Goal: Task Accomplishment & Management: Use online tool/utility

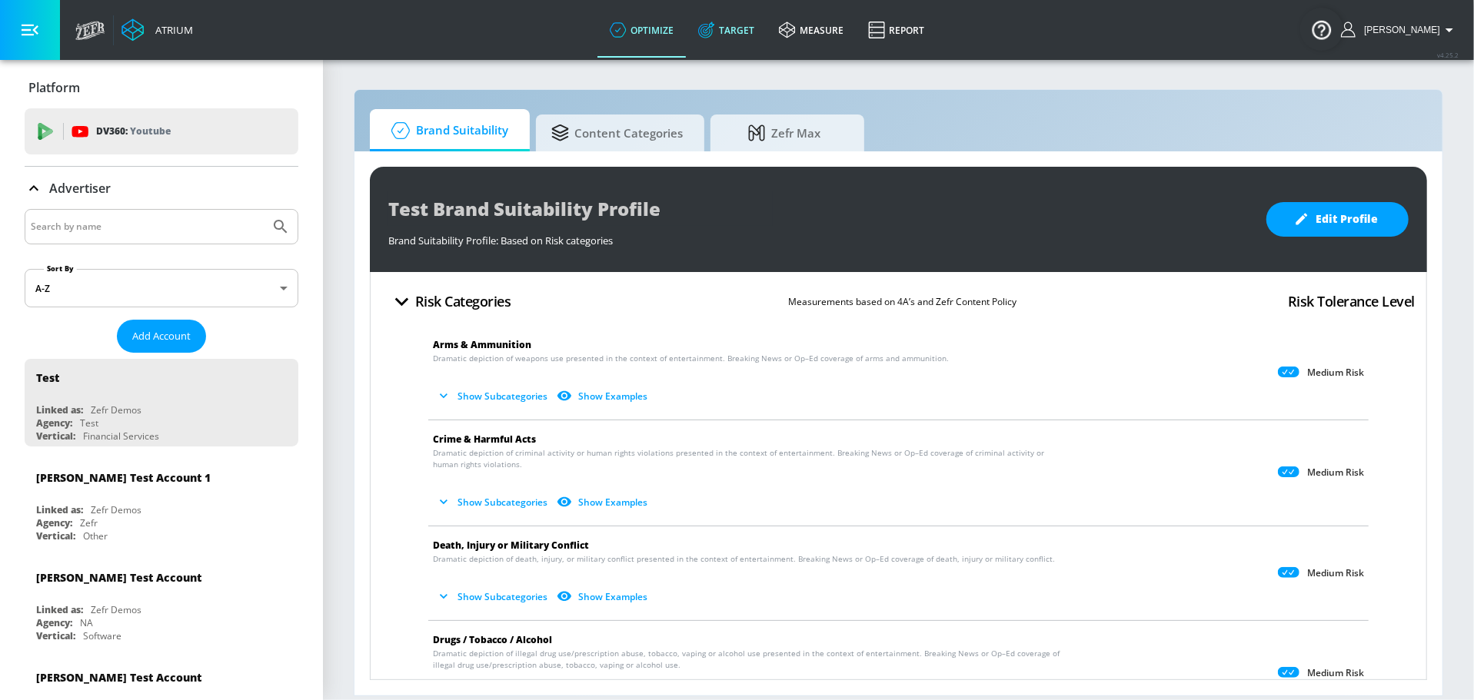
click at [713, 37] on icon at bounding box center [706, 30] width 17 height 17
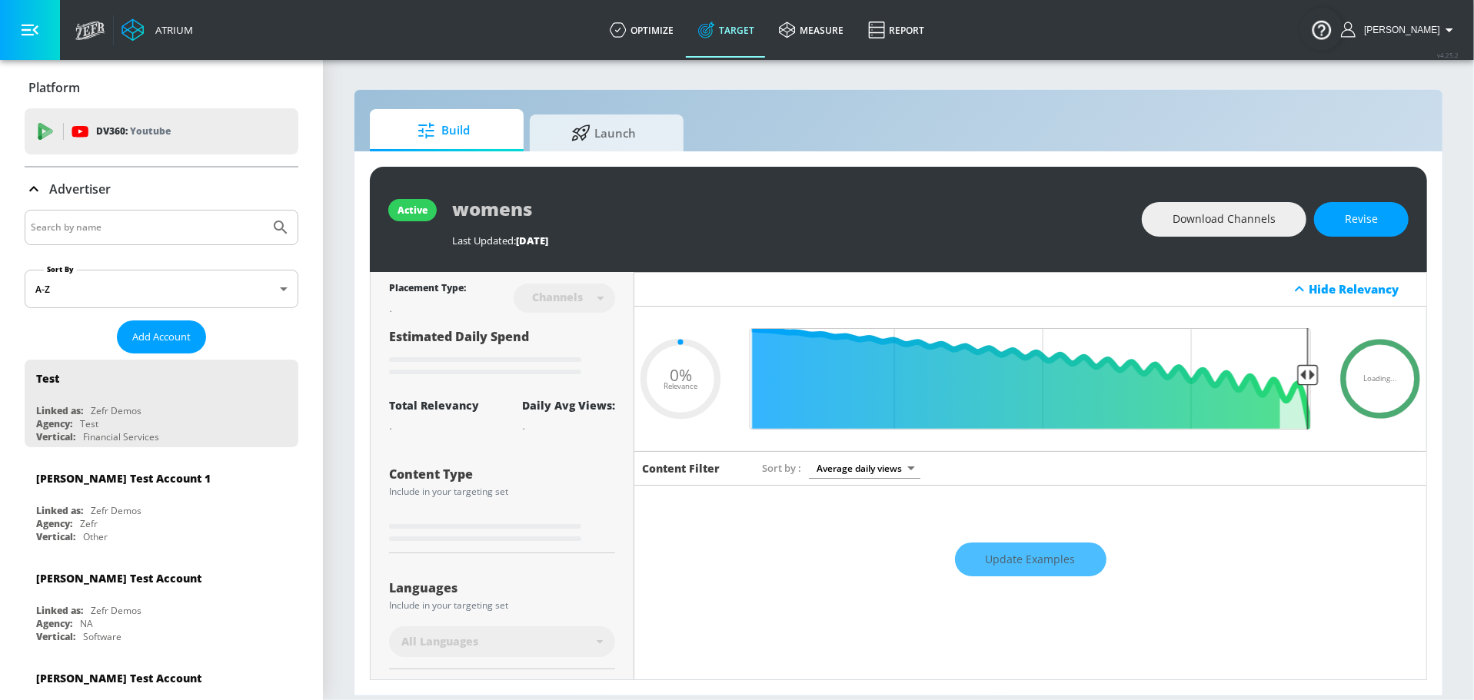
type input "0.05"
click at [126, 218] on input "Search by name" at bounding box center [147, 228] width 233 height 20
type input "cb"
type input "0.6"
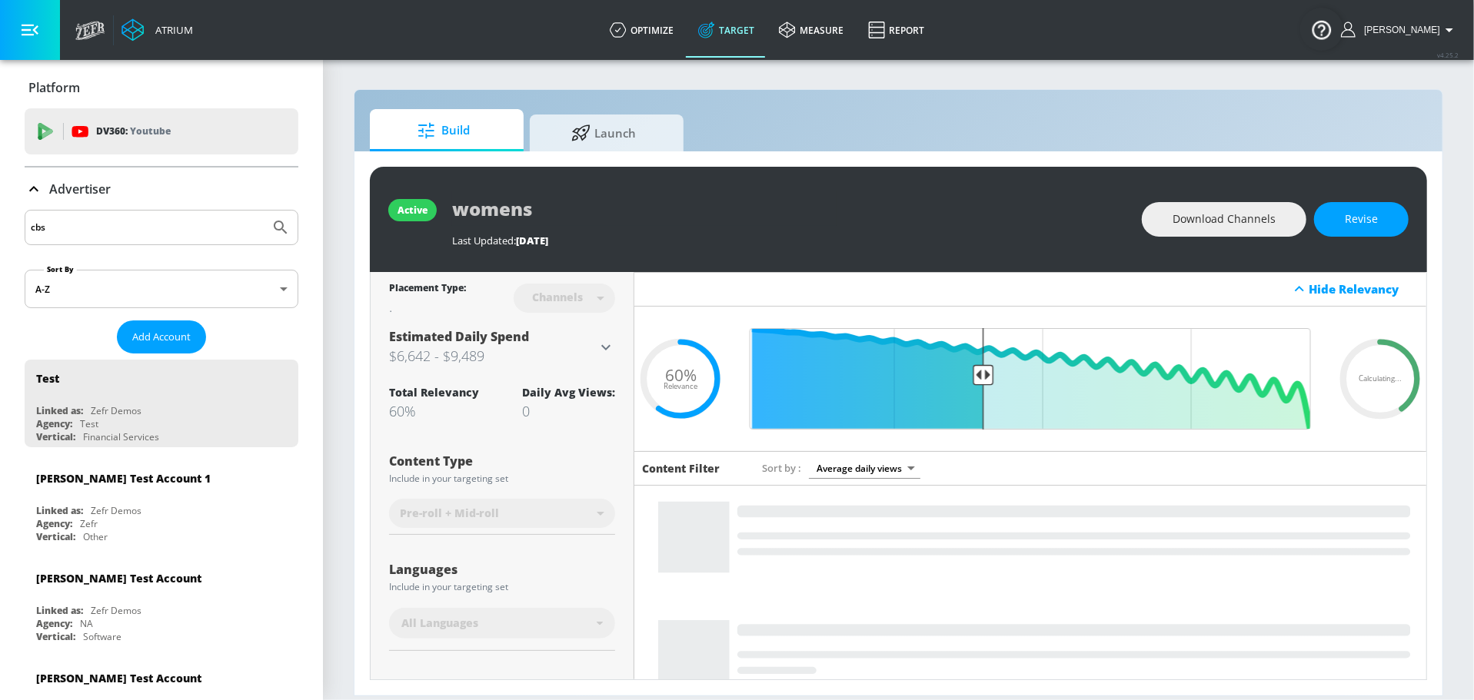
type input "cbs"
click at [264, 211] on button "Submit Search" at bounding box center [281, 228] width 34 height 34
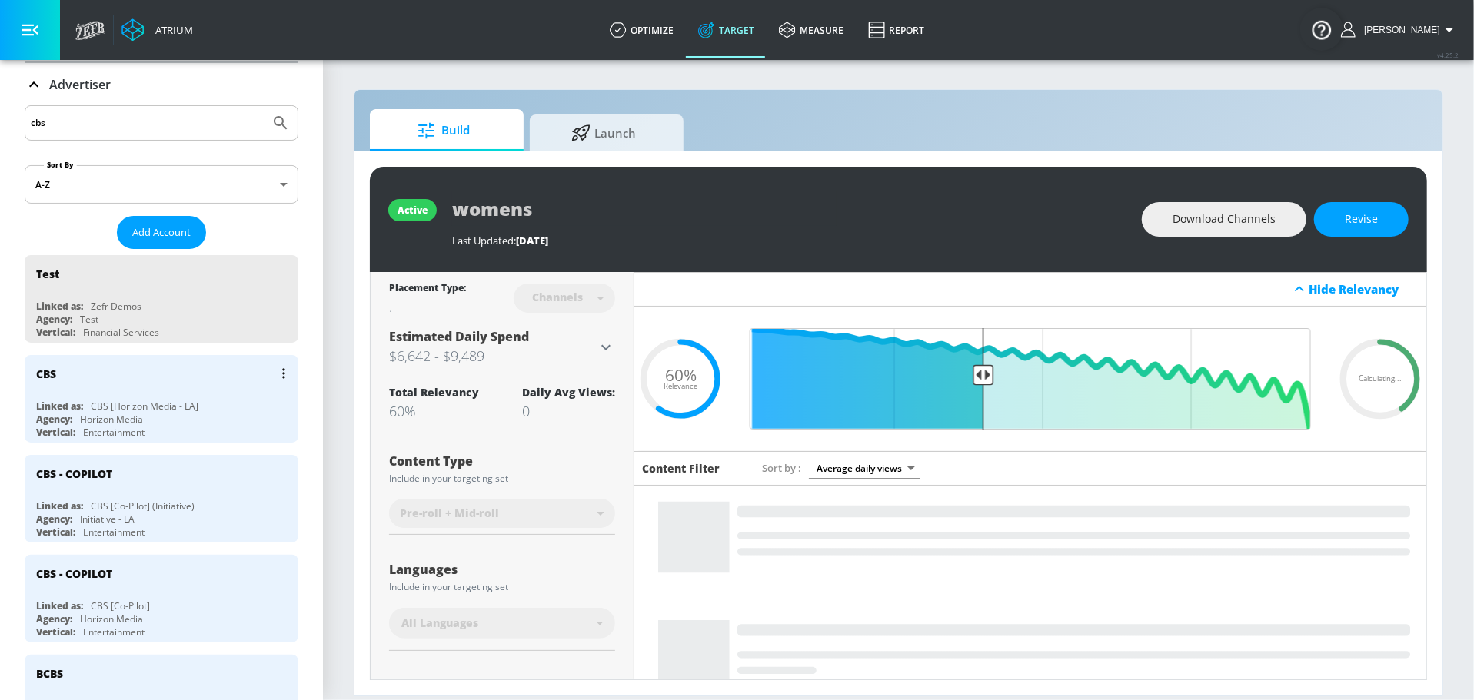
scroll to position [105, 0]
click at [145, 589] on div "CBS - COPILOT Linked as: CBS [Co-Pilot] Agency: Horizon Media Vertical: Enterta…" at bounding box center [162, 598] width 274 height 88
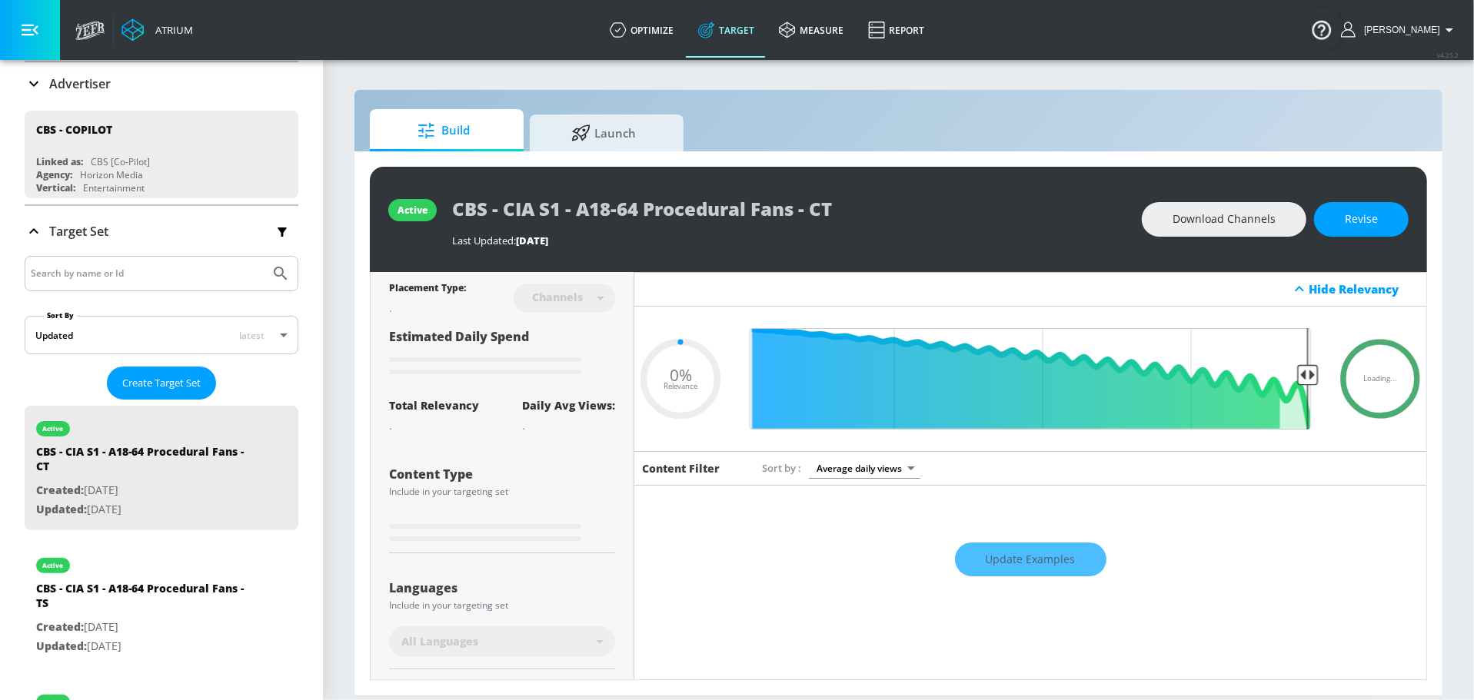
type input "0.05"
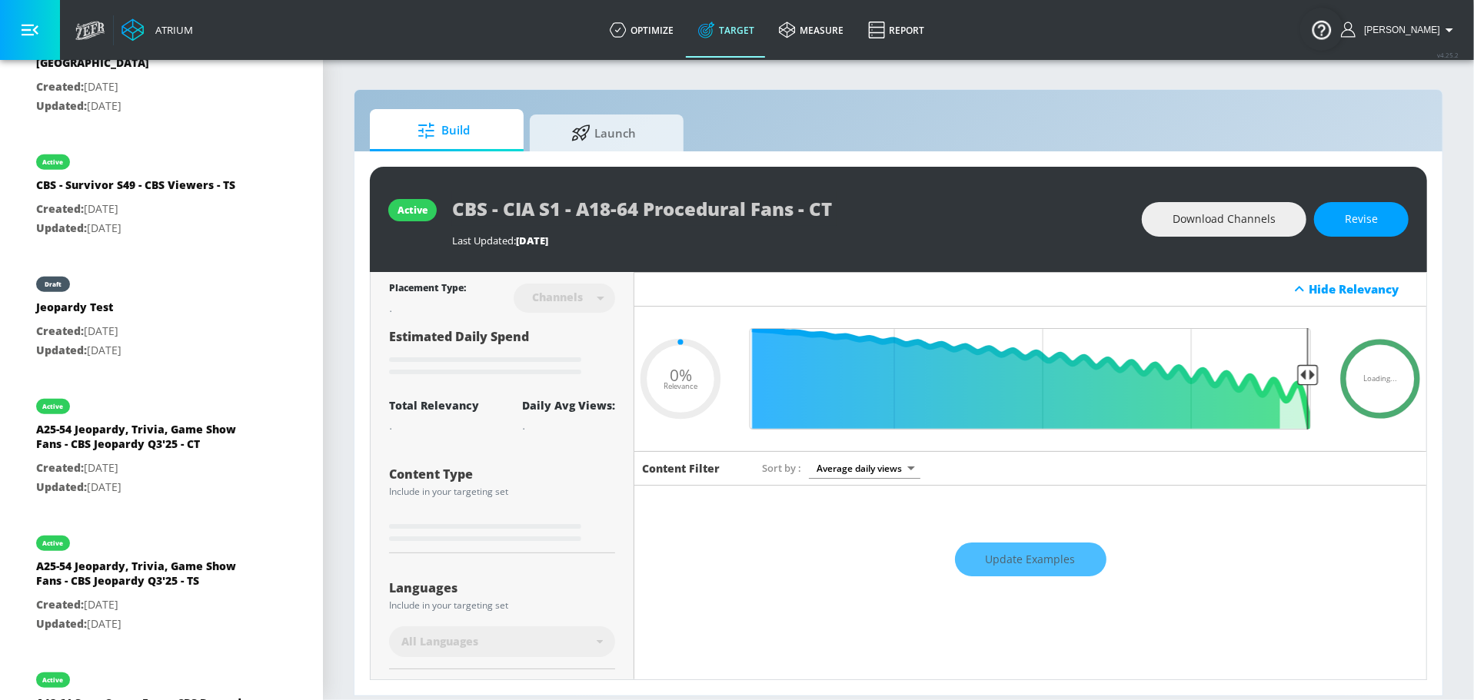
scroll to position [5209, 0]
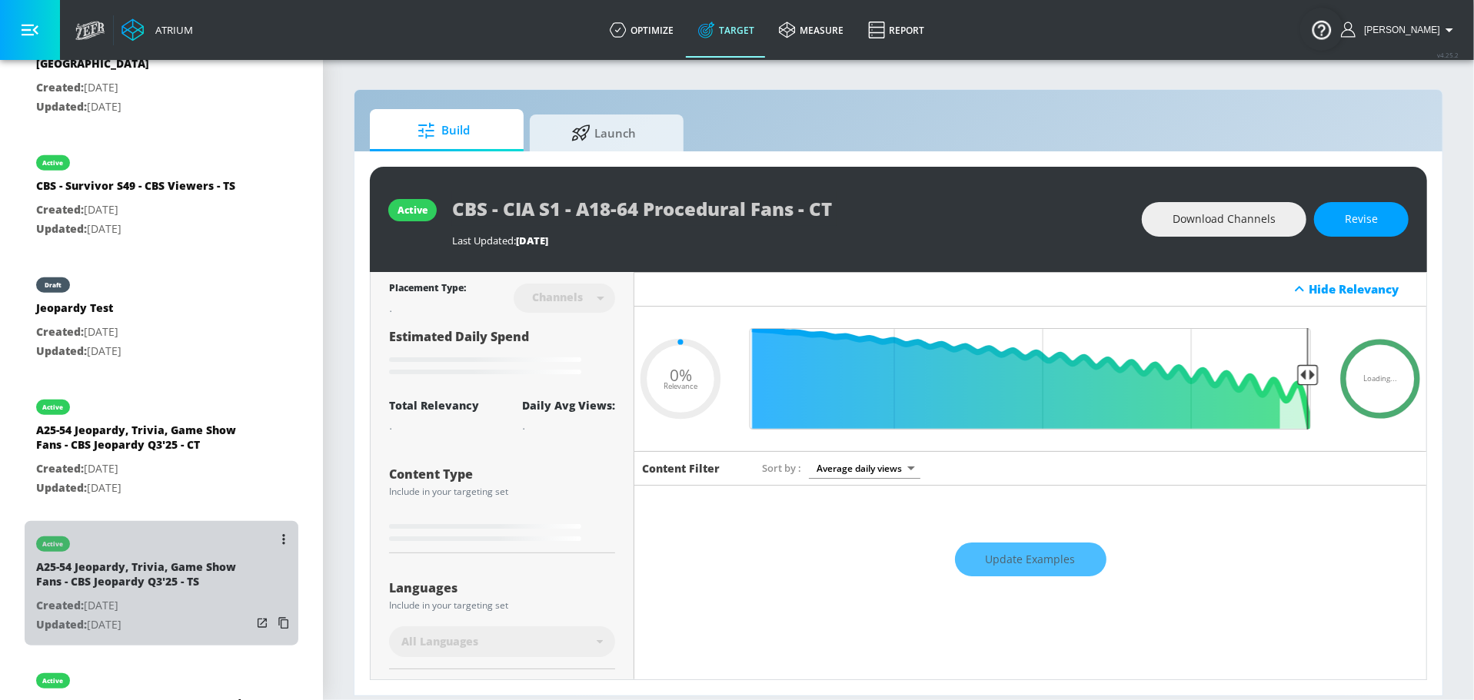
click at [168, 560] on div "A25-54 Jeopardy, Trivia, Game Show Fans - CBS Jeopardy Q3'25 - TS" at bounding box center [143, 578] width 215 height 37
type input "A25-54 Jeopardy, Trivia, Game Show Fans - CBS Jeopardy Q3'25 - TS"
type input "videos"
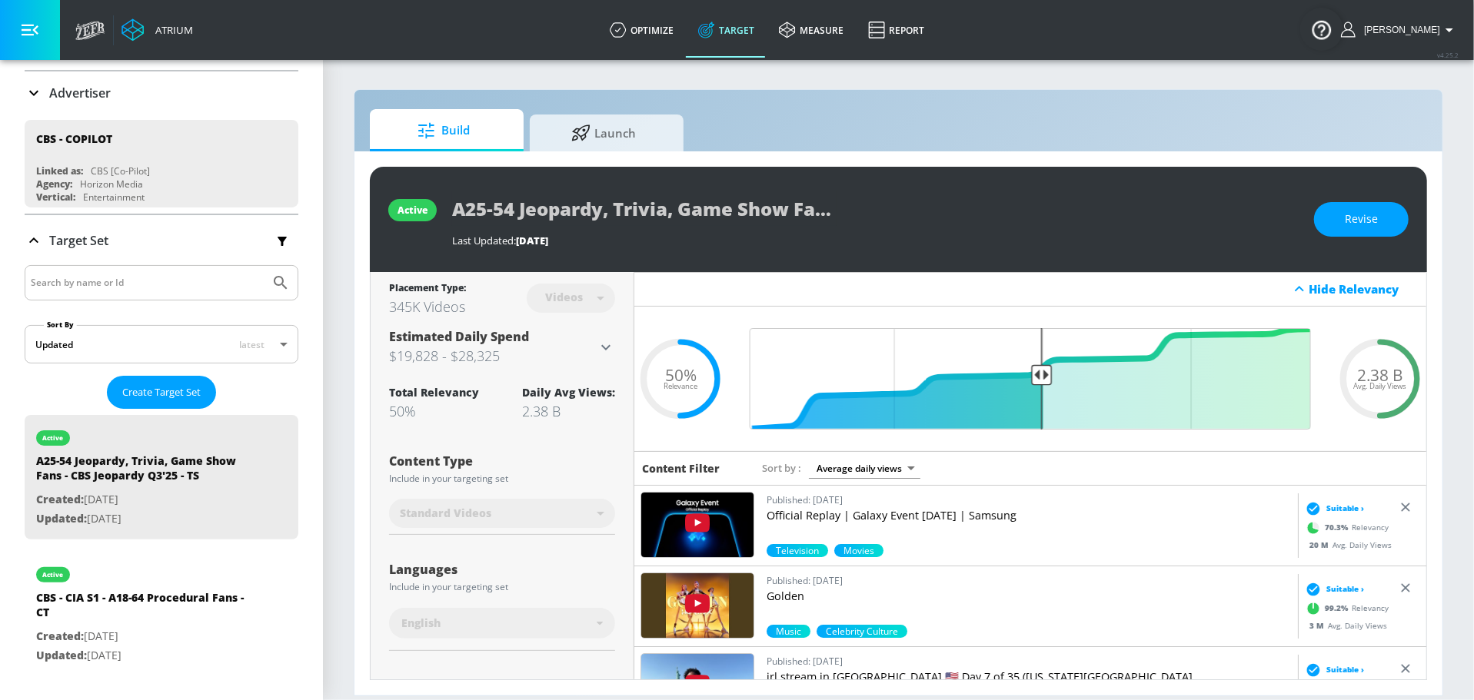
scroll to position [98, 0]
click at [1377, 208] on button "Revise" at bounding box center [1361, 219] width 95 height 35
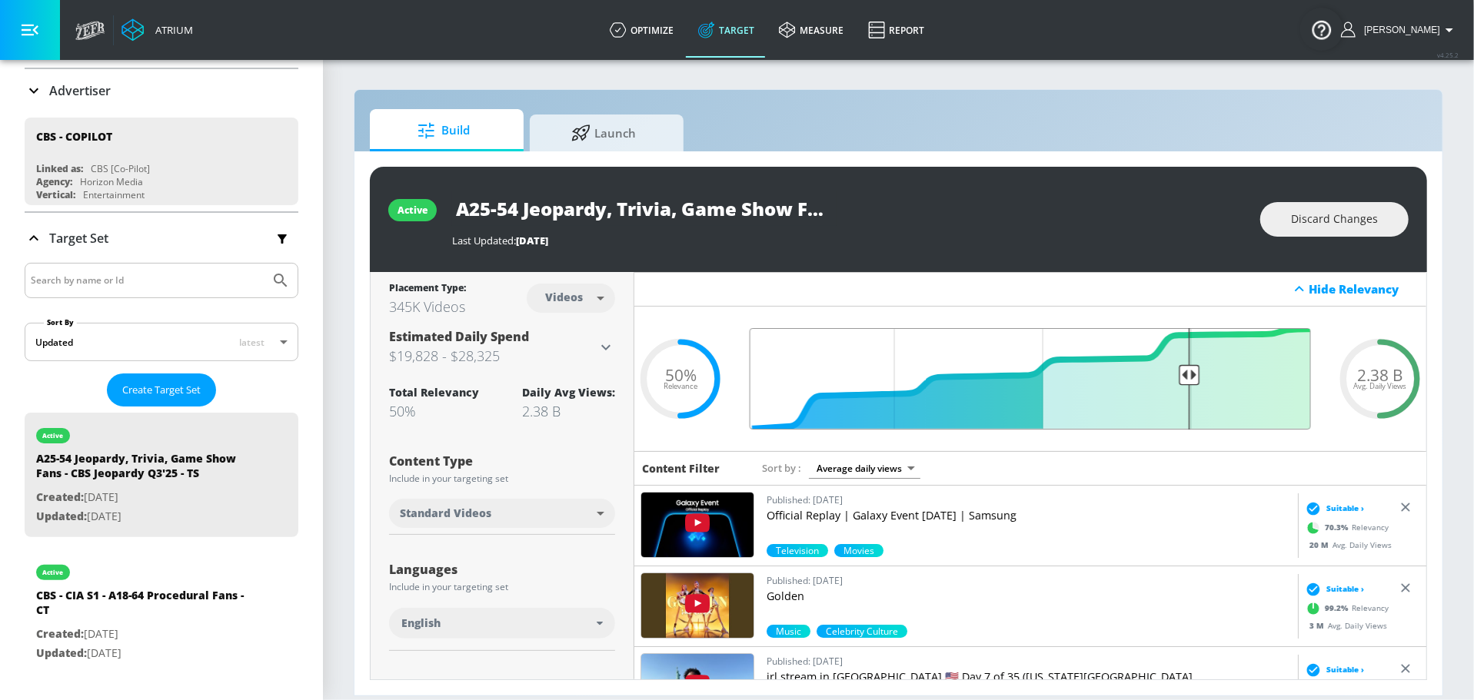
type input "0.25"
click at [1192, 374] on input "Final Threshold" at bounding box center [1030, 378] width 576 height 101
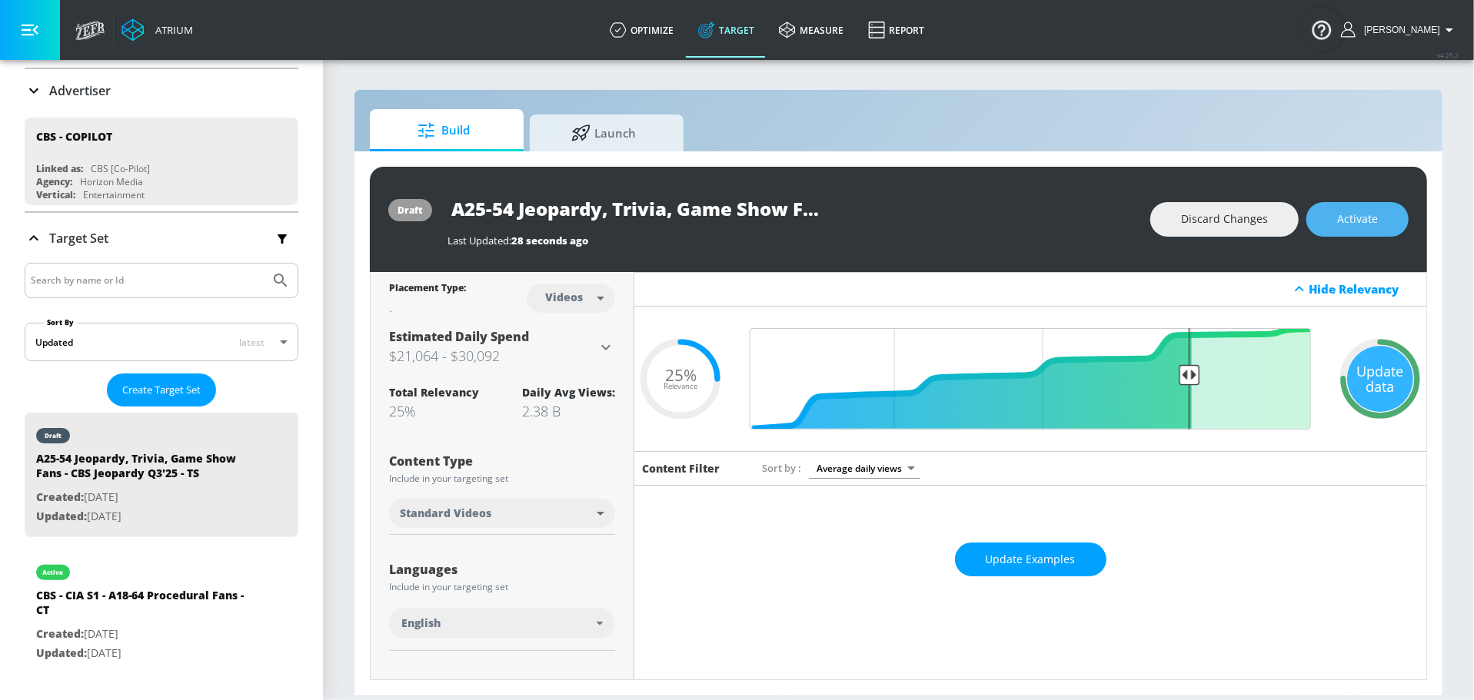
click at [1343, 214] on span "Activate" at bounding box center [1357, 219] width 41 height 19
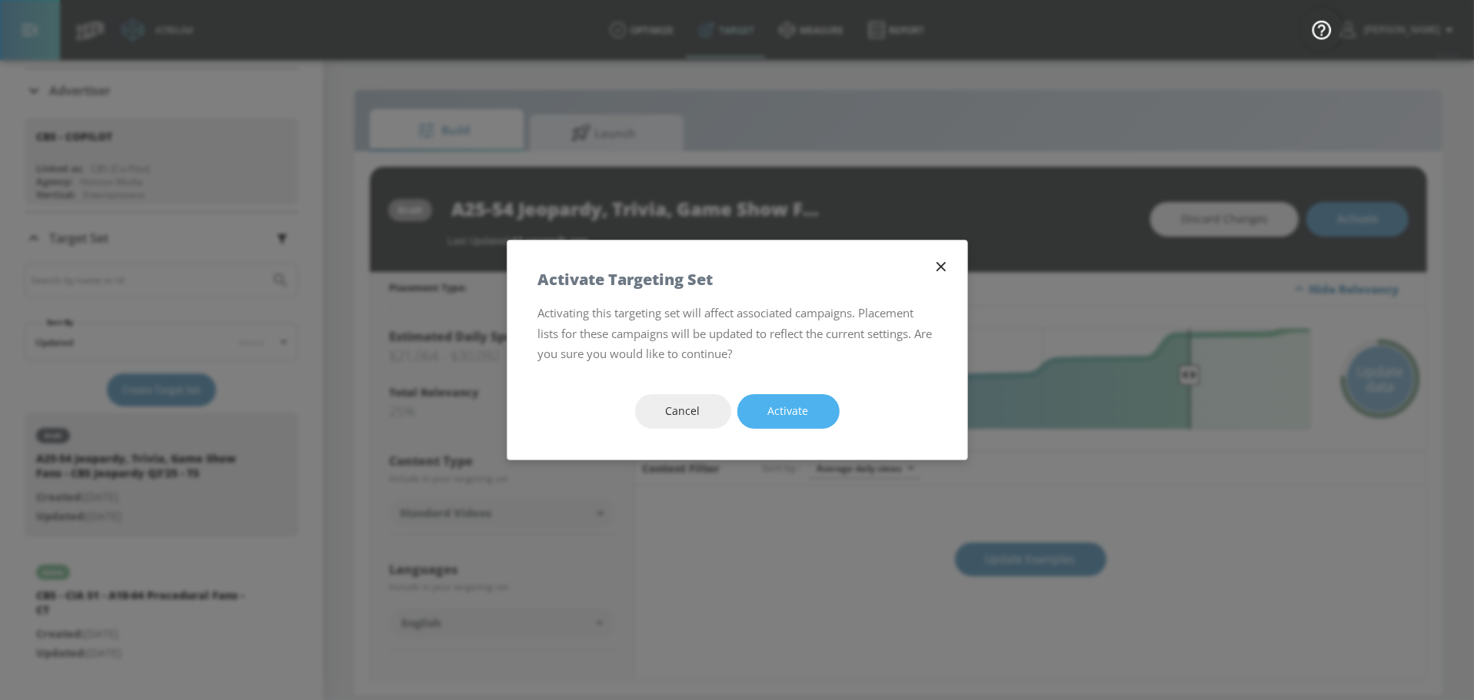
click at [806, 412] on span "Activate" at bounding box center [788, 411] width 41 height 19
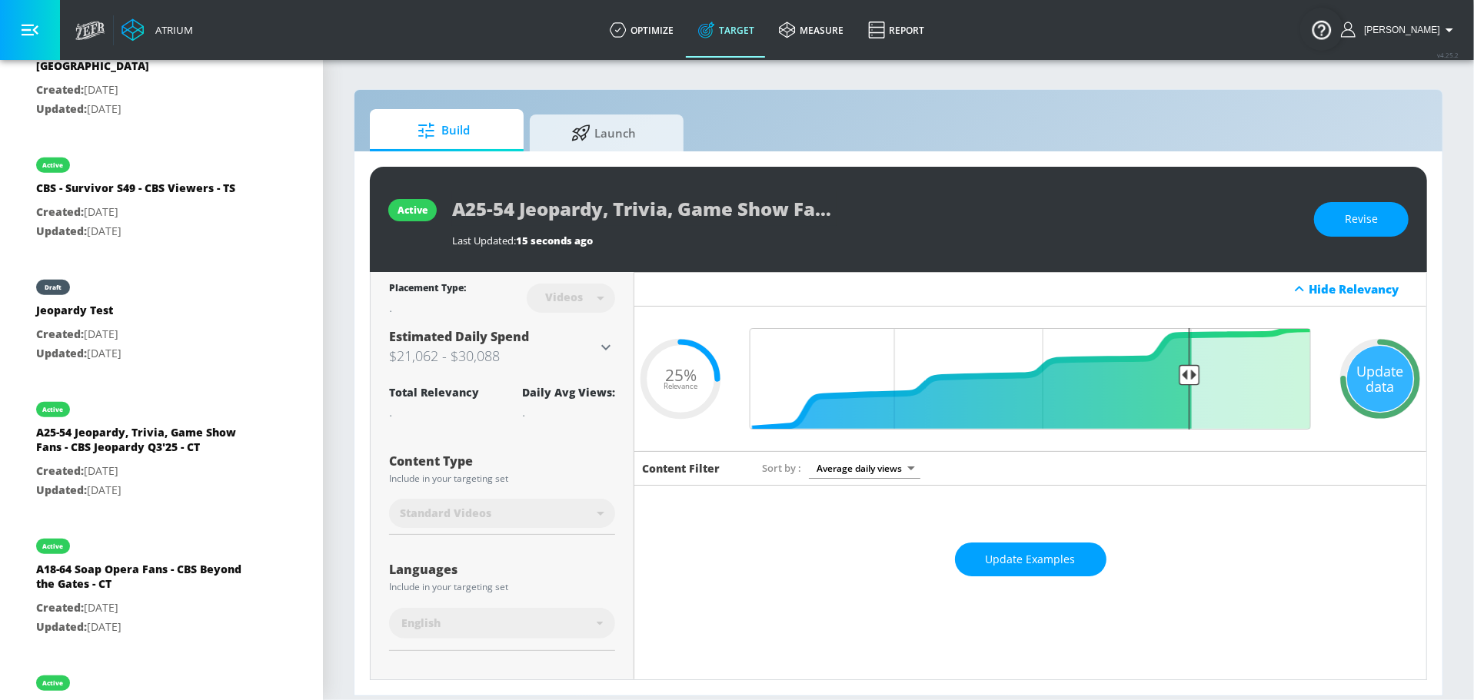
scroll to position [5333, 0]
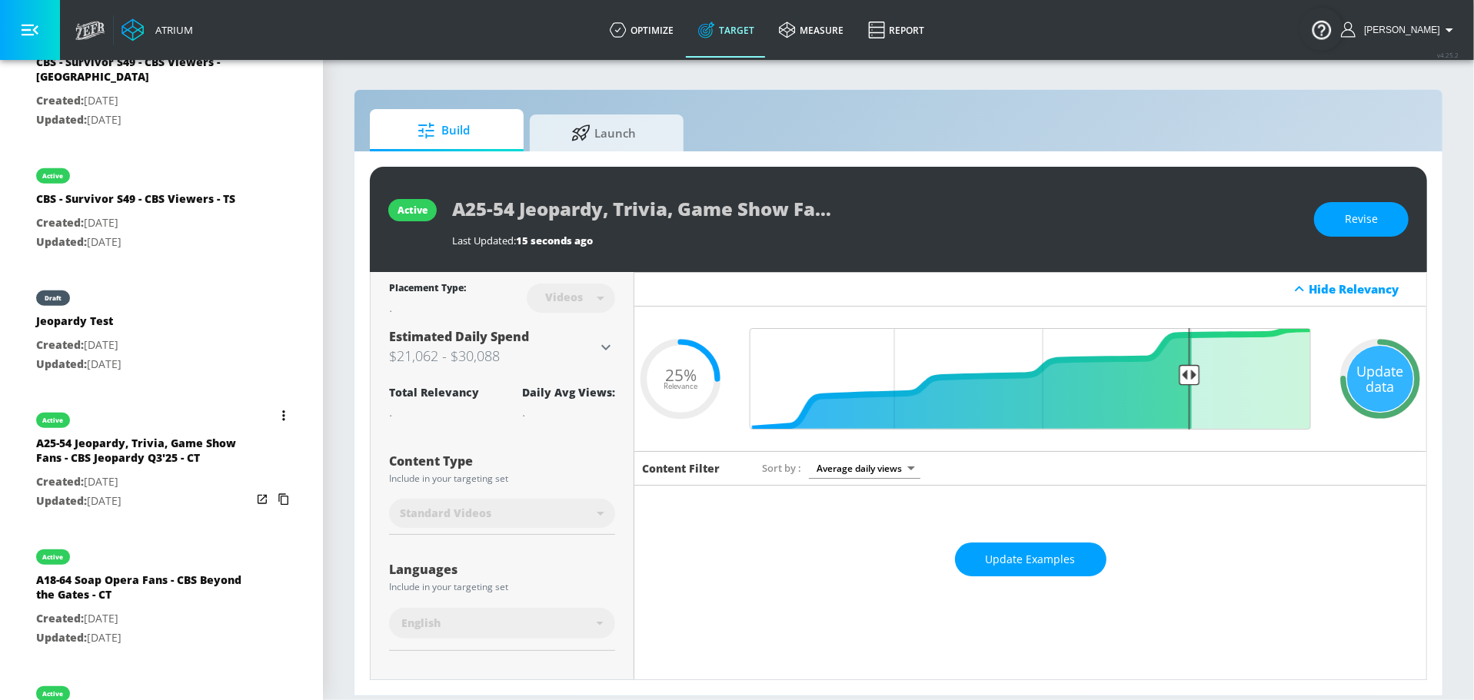
click at [153, 473] on p "Created: Aug. 07, 2025" at bounding box center [143, 482] width 215 height 19
type input "A25-54 Jeopardy, Trivia, Game Show Fans - CBS Jeopardy Q3'25 - CT"
type input "channels"
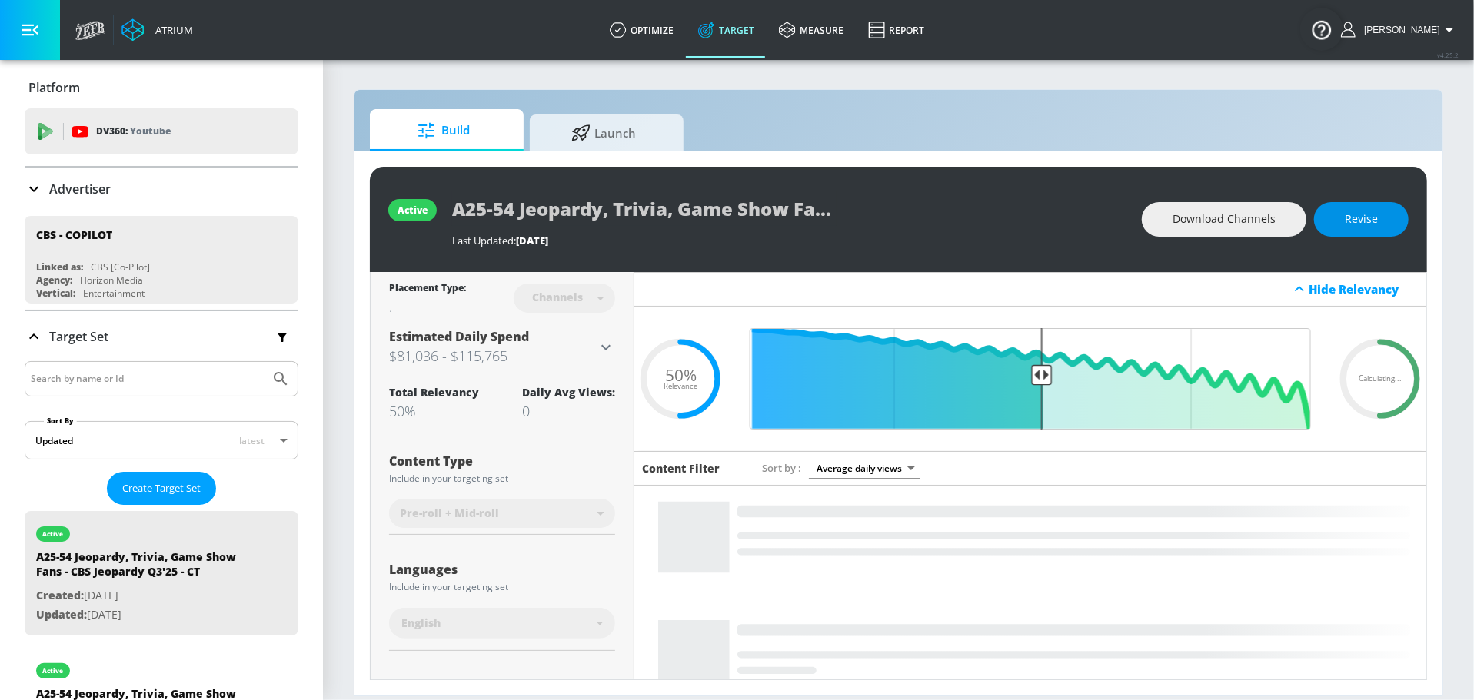
click at [1374, 227] on span "Revise" at bounding box center [1360, 219] width 33 height 19
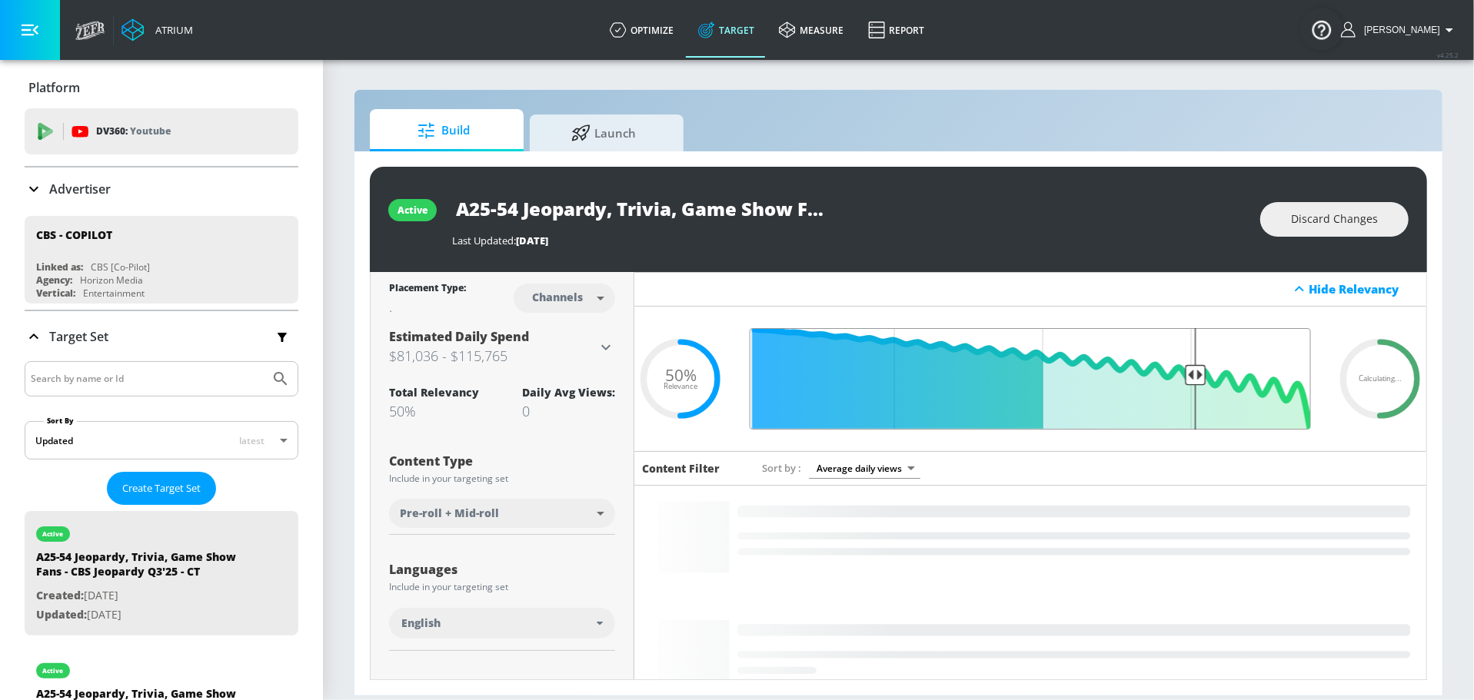
click at [1193, 364] on input "Final Threshold" at bounding box center [1030, 378] width 576 height 101
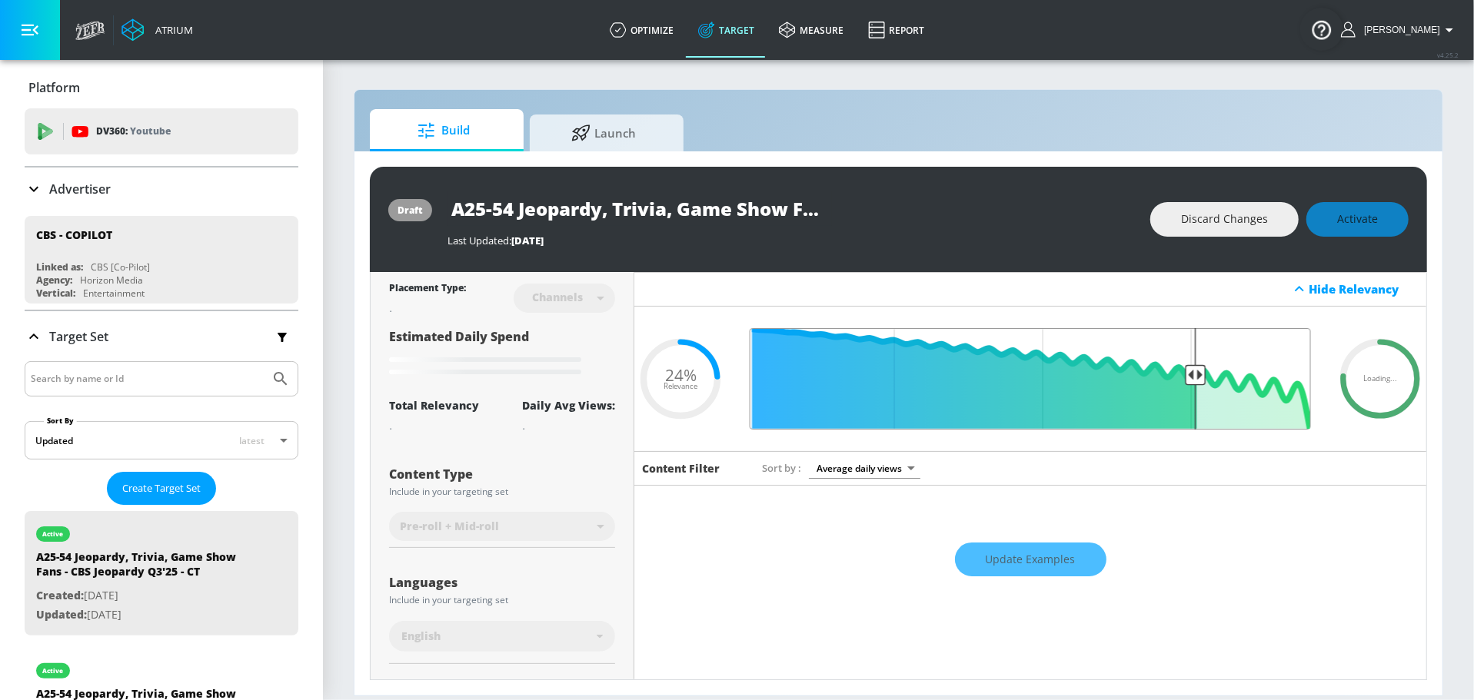
click at [1191, 360] on input "Final Threshold" at bounding box center [1030, 378] width 576 height 101
click at [1190, 359] on input "Final Threshold" at bounding box center [1030, 378] width 576 height 101
click at [1191, 360] on input "Final Threshold" at bounding box center [1030, 378] width 576 height 101
type input "0.24"
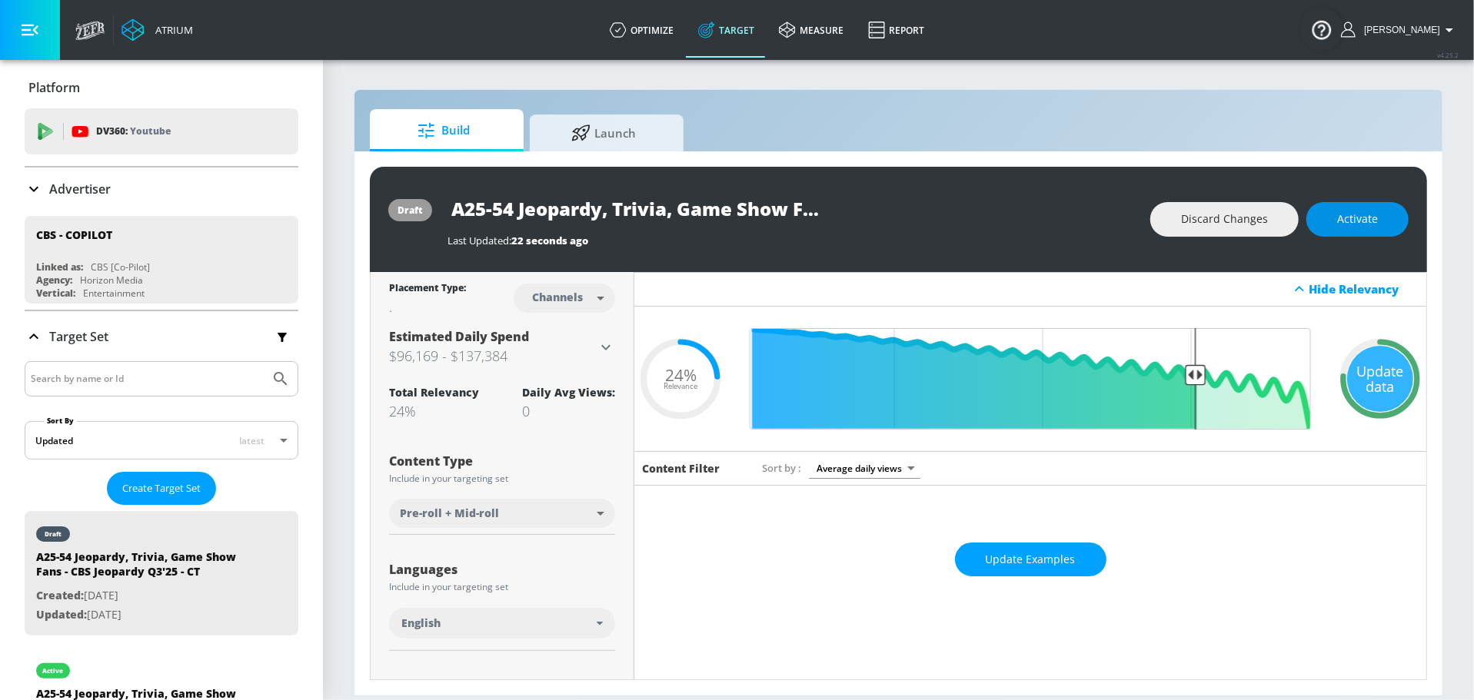
click at [1359, 221] on span "Activate" at bounding box center [1357, 219] width 41 height 19
click at [1106, 291] on div "Hide Relevancy" at bounding box center [1030, 289] width 792 height 35
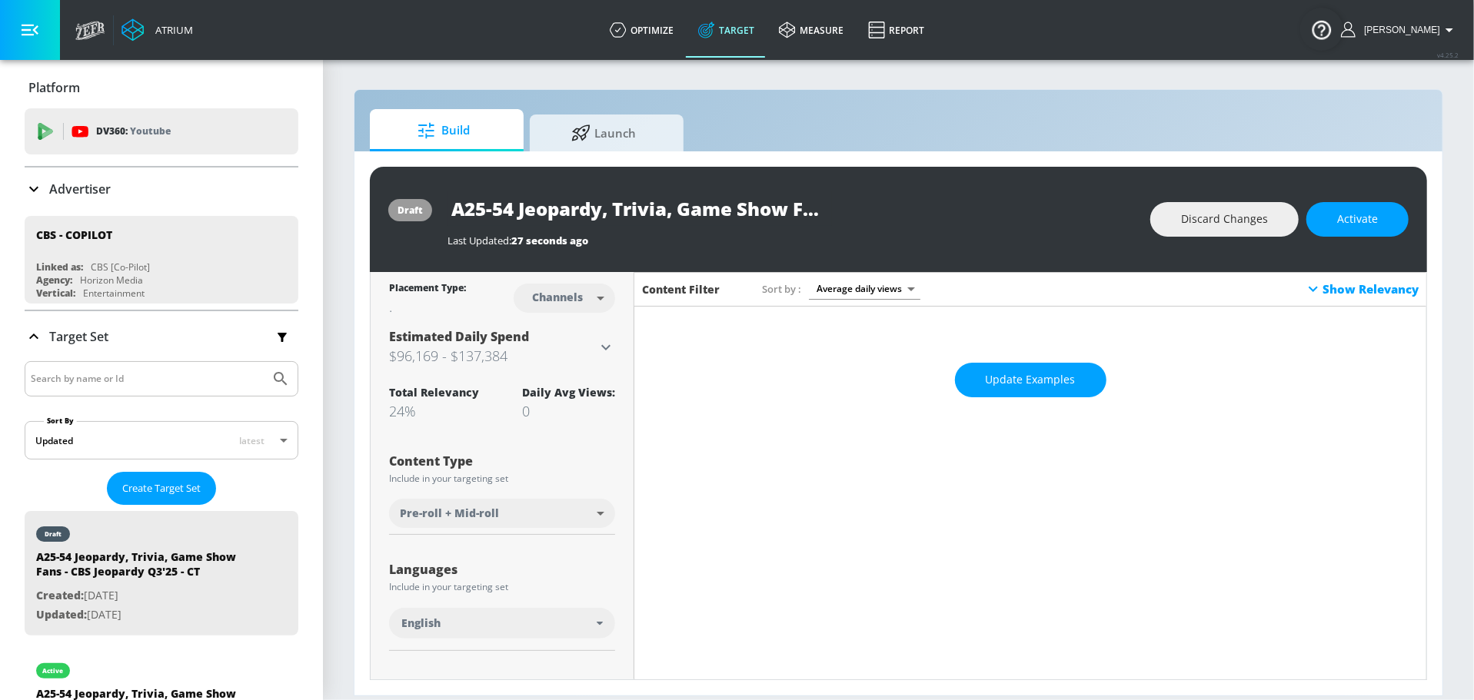
click at [1347, 283] on div "Show Relevancy" at bounding box center [1361, 289] width 115 height 18
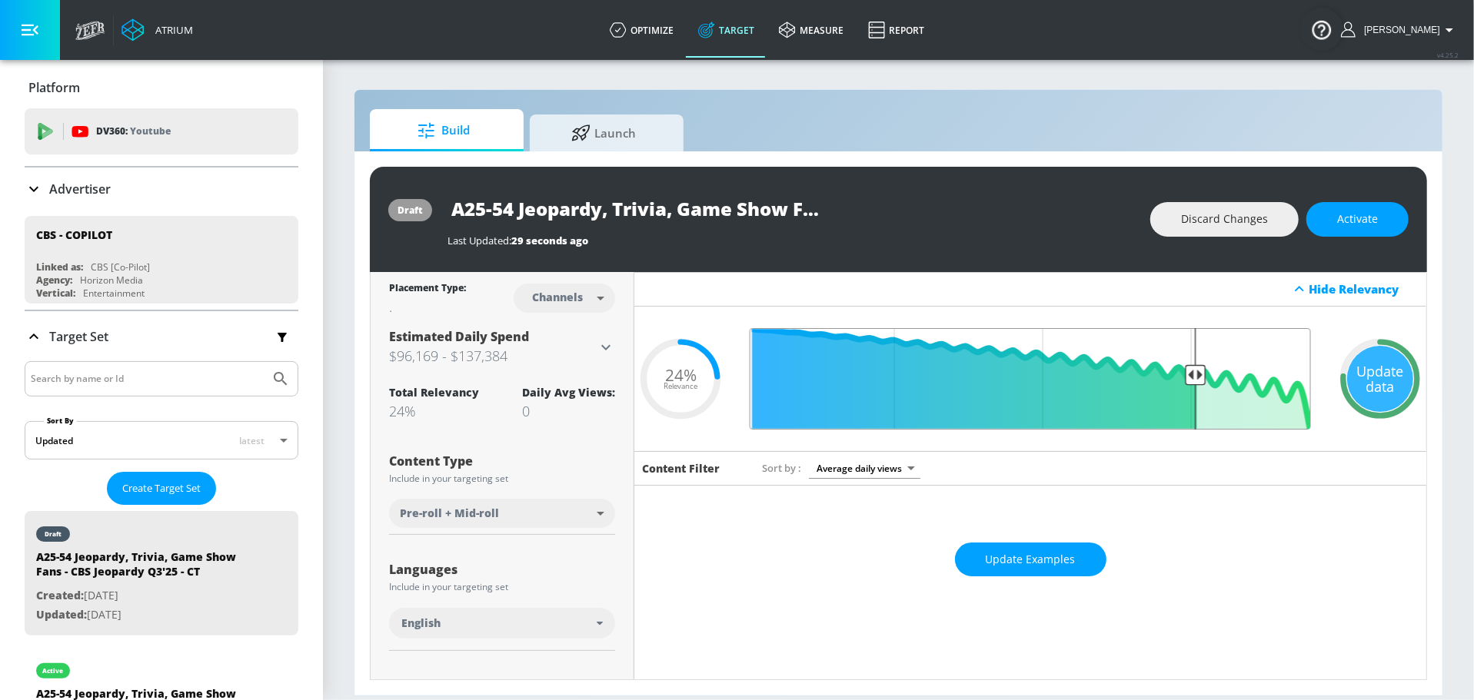
click at [1193, 357] on input "Final Threshold" at bounding box center [1030, 378] width 576 height 101
click at [1192, 357] on input "Final Threshold" at bounding box center [1030, 378] width 576 height 101
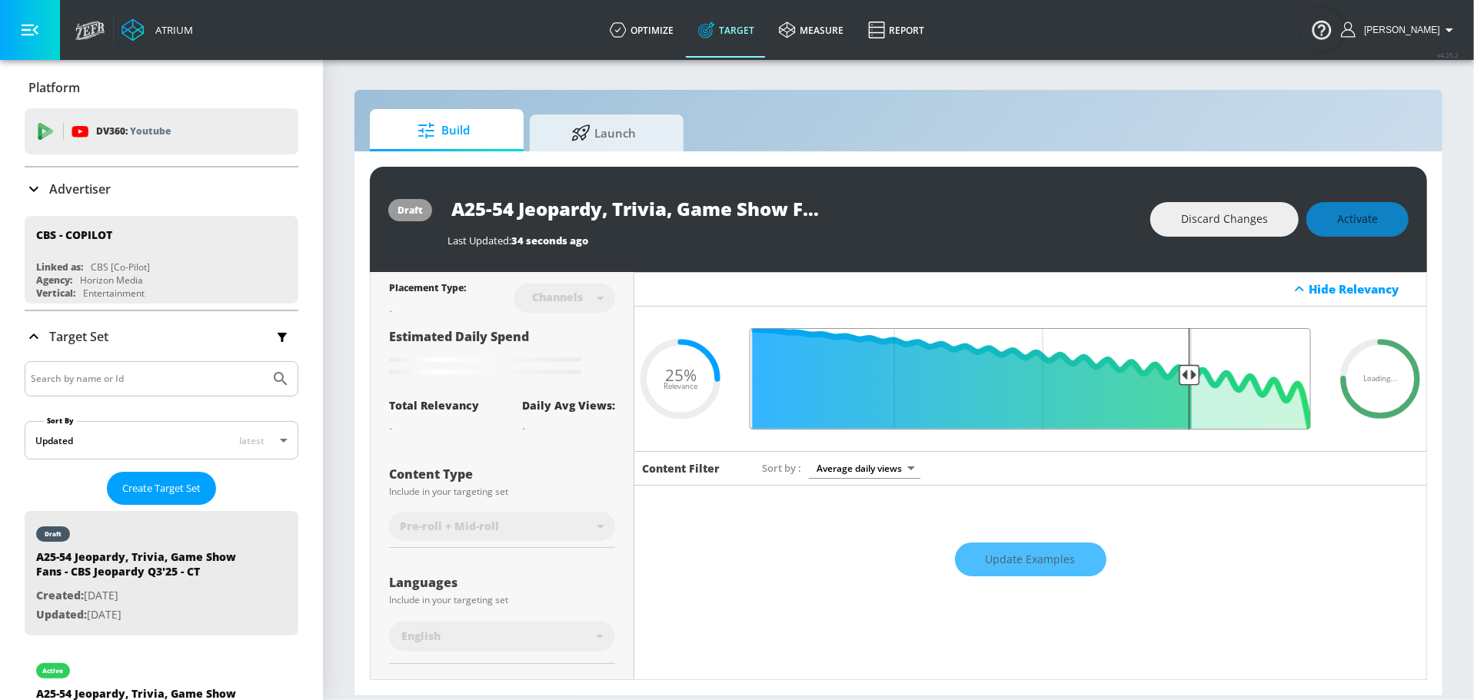
type input "0.25"
click at [1189, 369] on input "Final Threshold" at bounding box center [1030, 378] width 576 height 101
click at [905, 277] on div "Hide Relevancy" at bounding box center [1030, 289] width 792 height 35
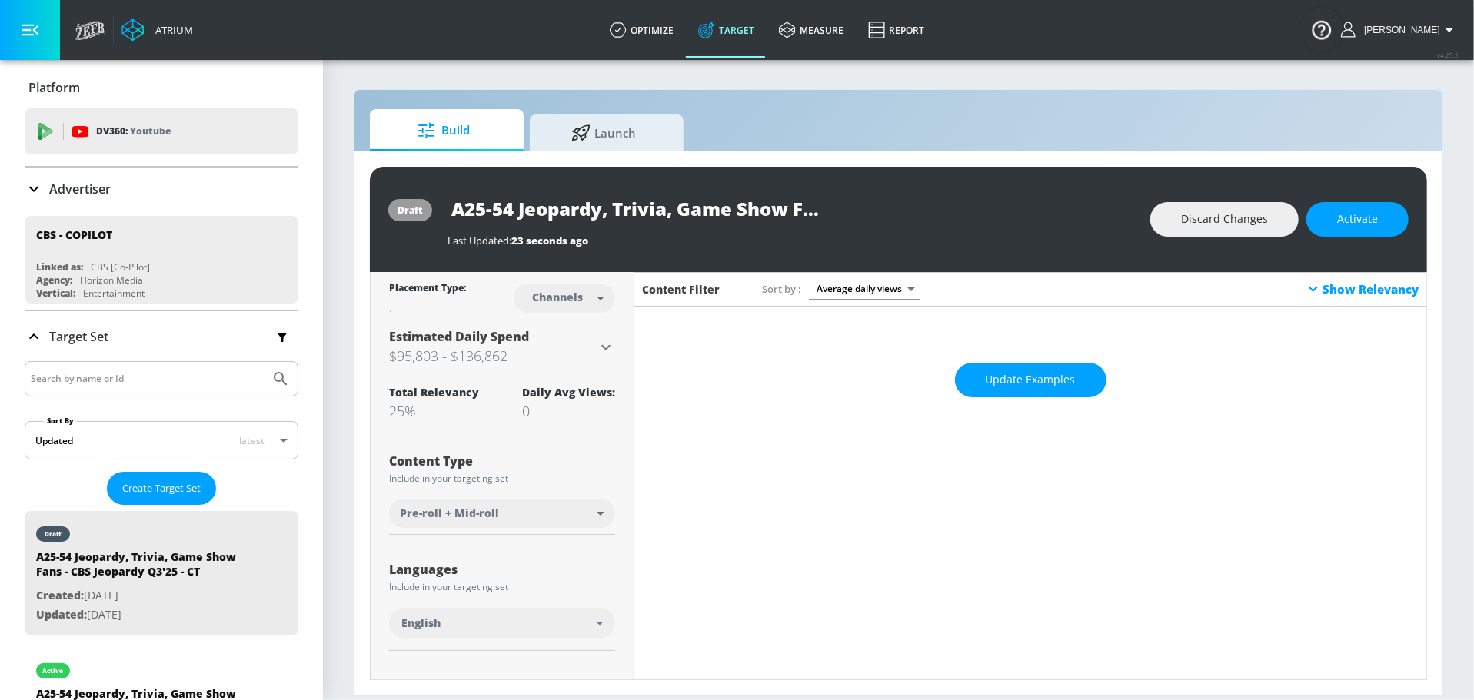
click at [1343, 289] on div "Show Relevancy" at bounding box center [1361, 289] width 115 height 18
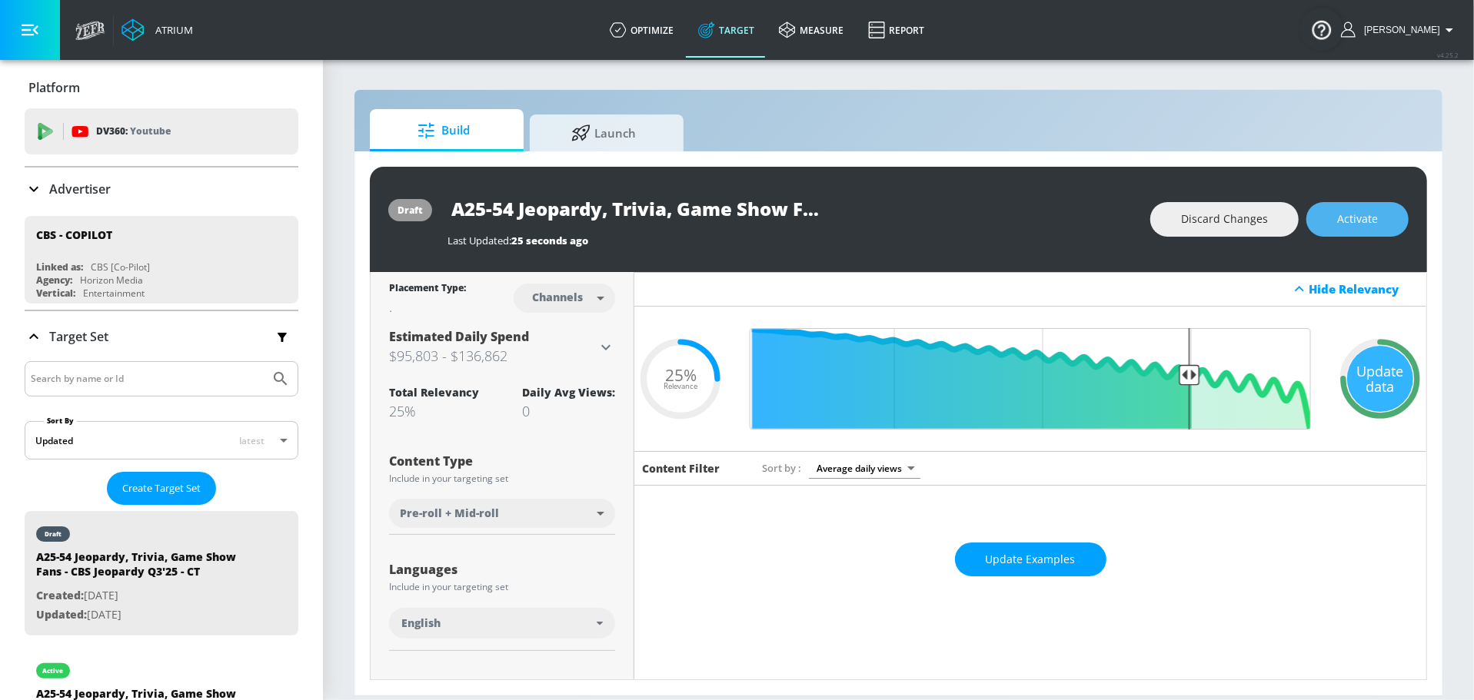
click at [1364, 224] on span "Activate" at bounding box center [1357, 219] width 41 height 19
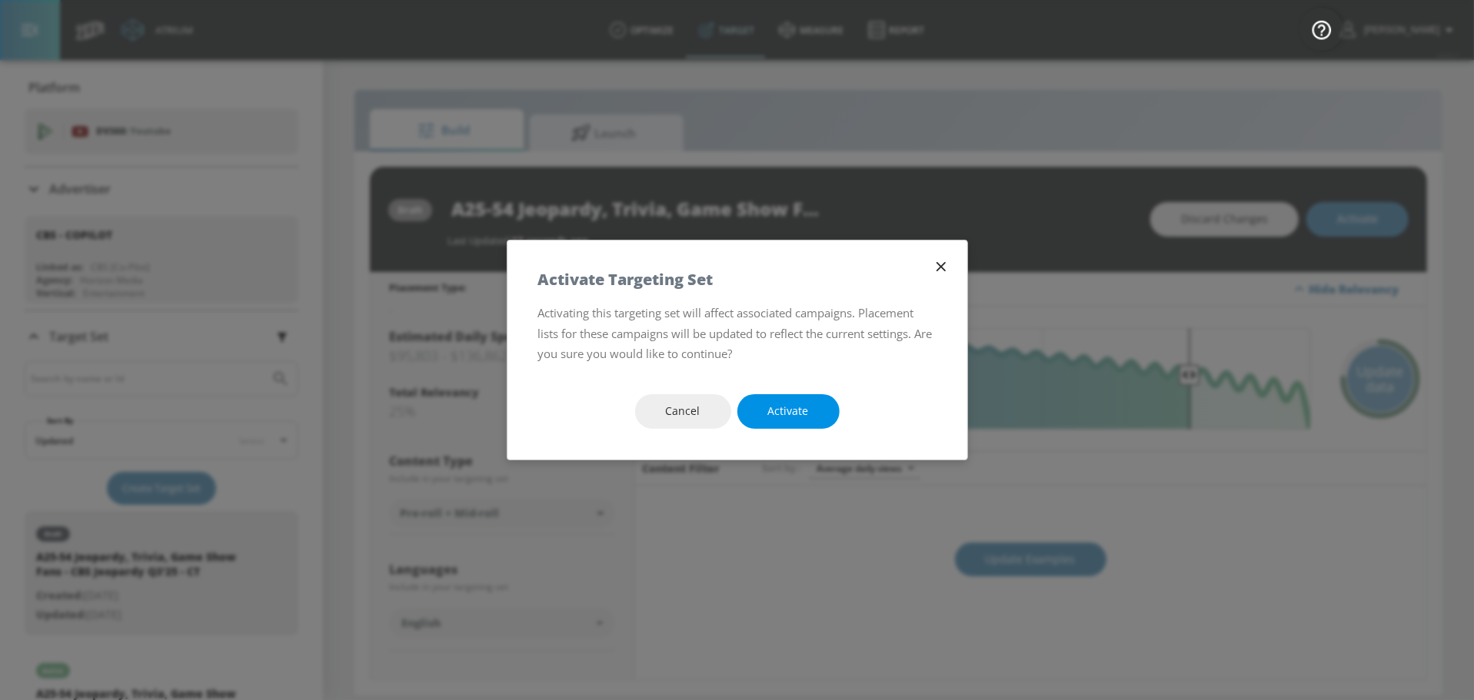
click at [793, 412] on span "Activate" at bounding box center [788, 411] width 41 height 19
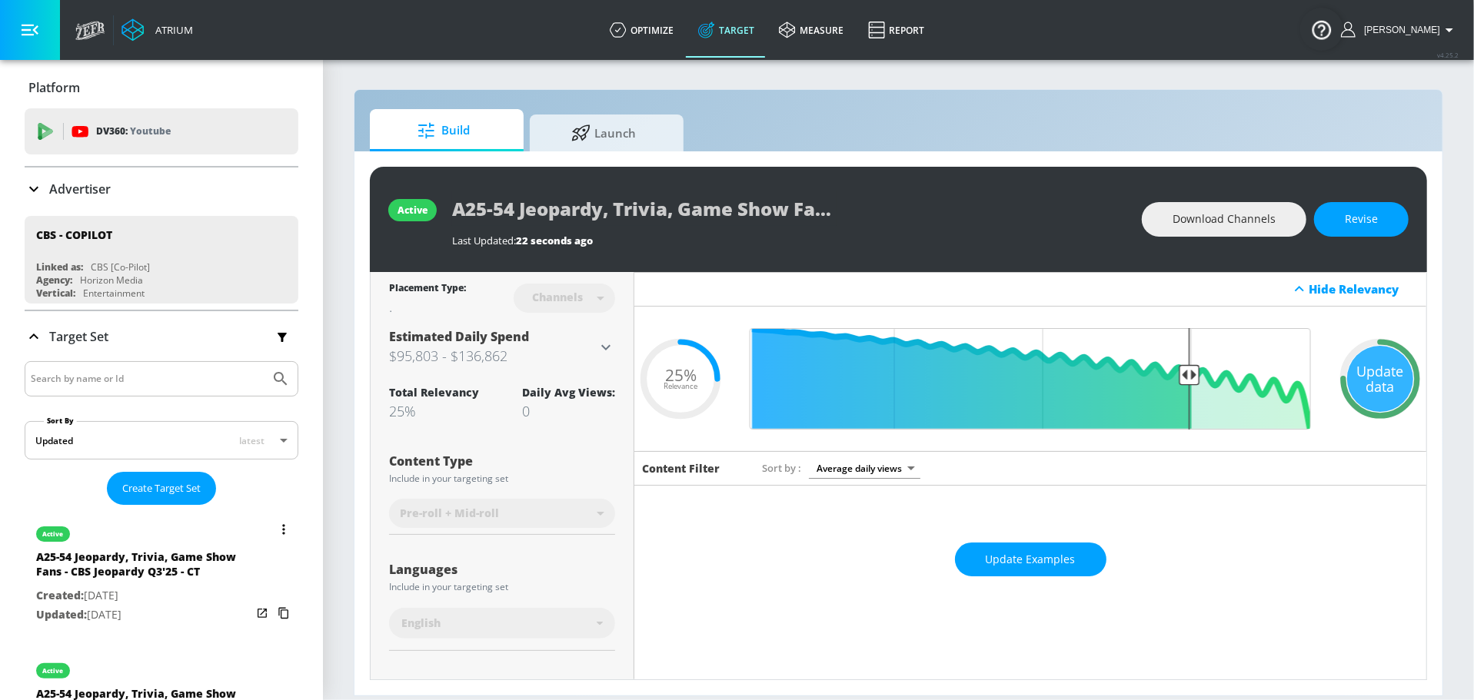
scroll to position [134, 0]
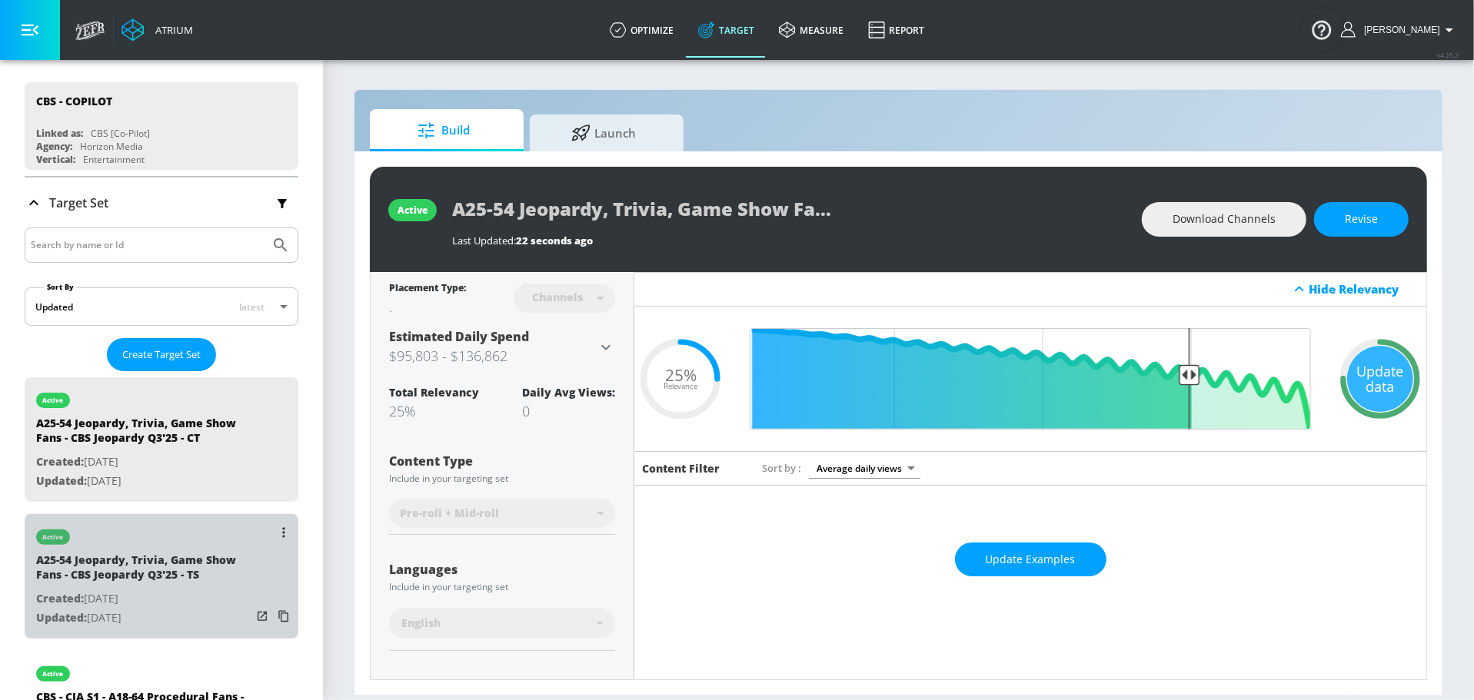
click at [178, 590] on p "Created: Aug. 06, 2025" at bounding box center [143, 599] width 215 height 19
type input "A25-54 Jeopardy, Trivia, Game Show Fans - CBS Jeopardy Q3'25 - TS"
type input "videos"
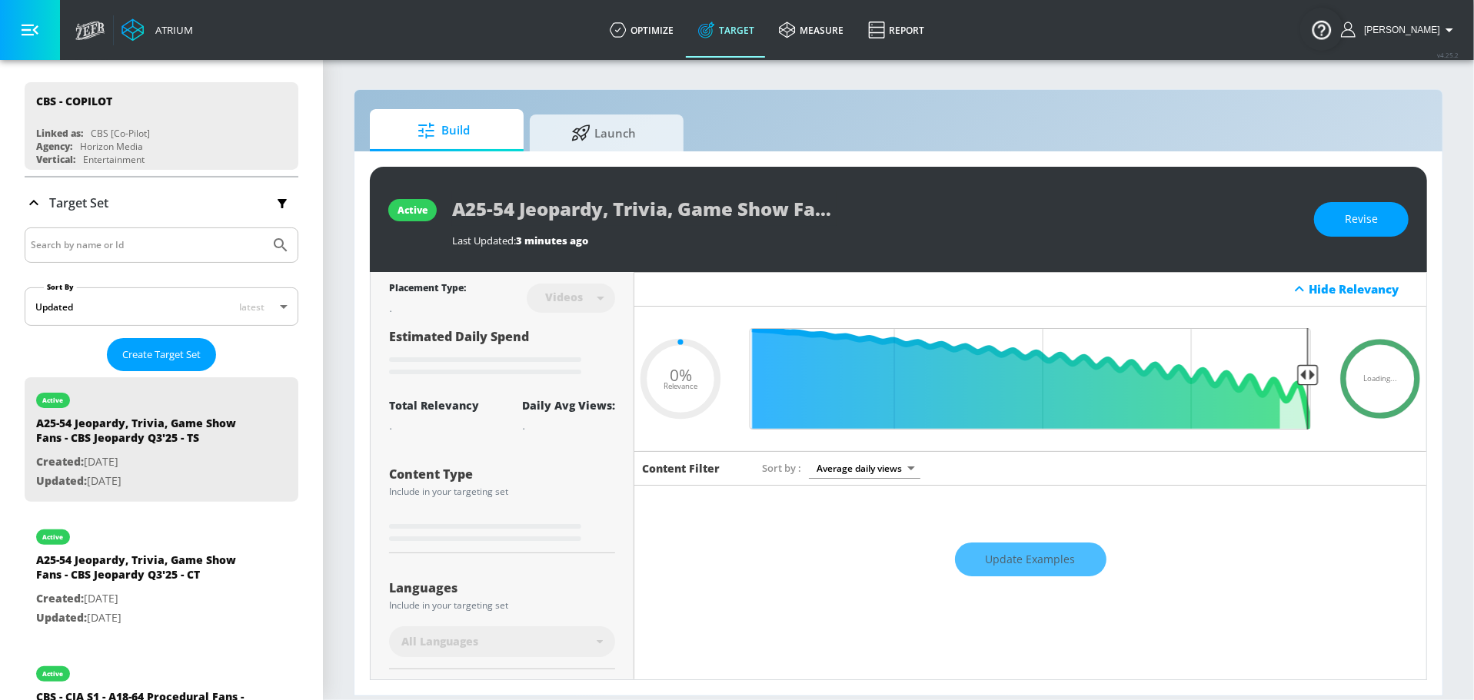
type input "0.25"
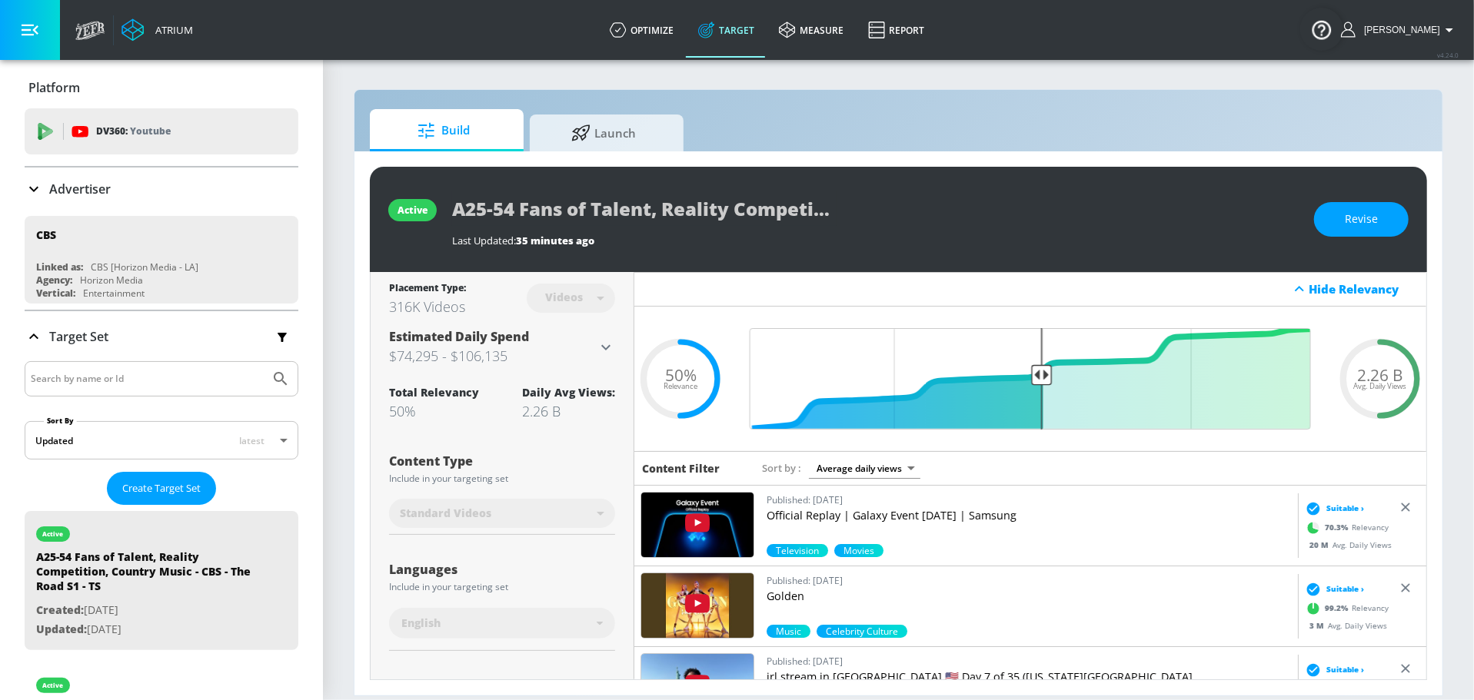
scroll to position [168, 0]
